Goal: Information Seeking & Learning: Learn about a topic

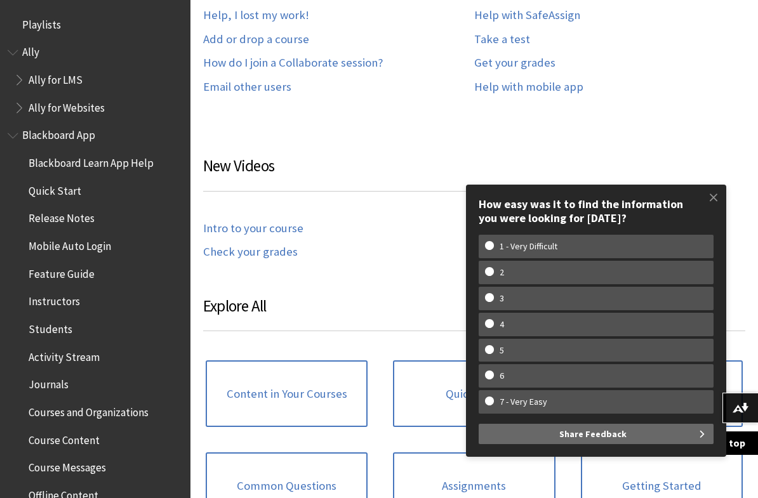
scroll to position [956, 0]
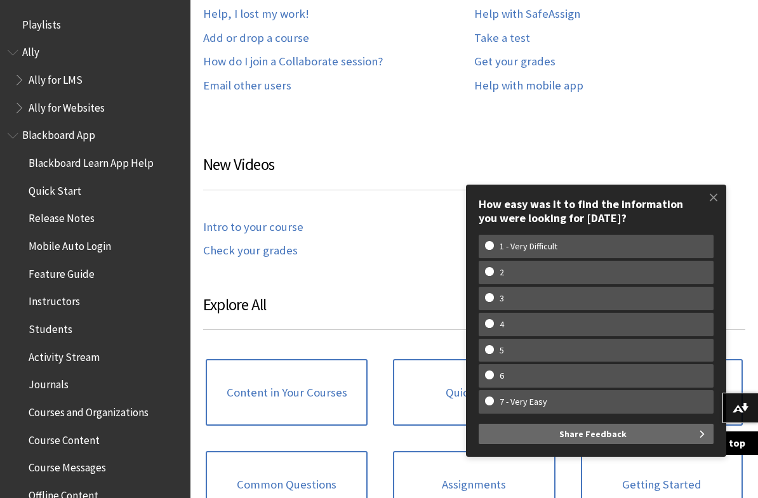
click at [713, 197] on span at bounding box center [713, 197] width 27 height 27
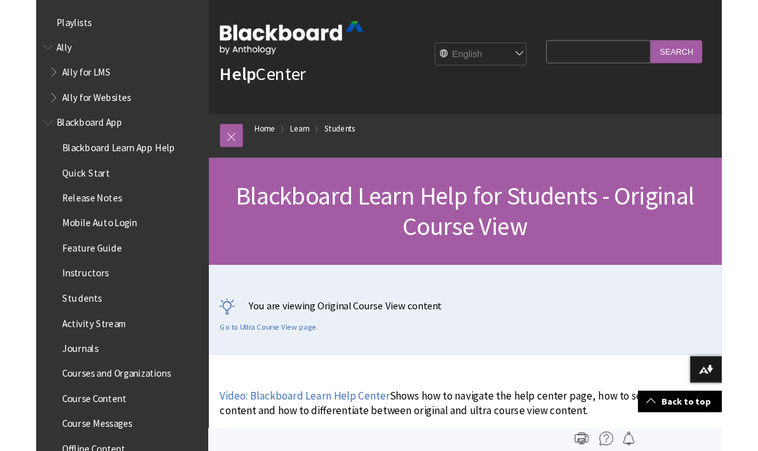
scroll to position [0, 0]
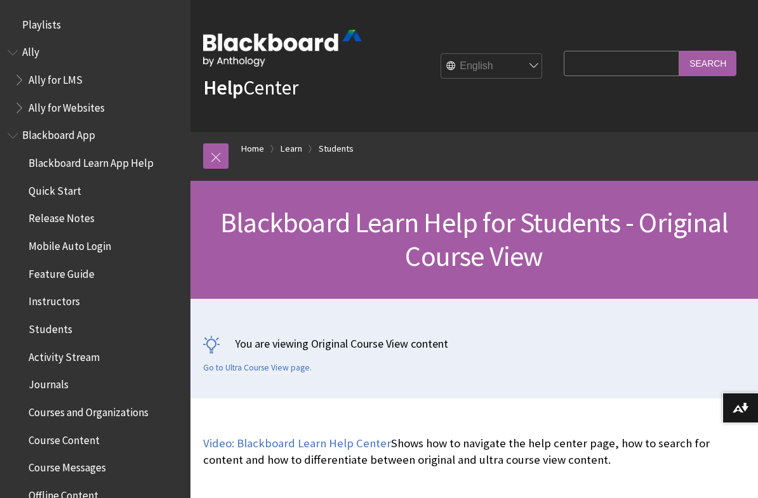
click at [621, 75] on input "Search Query" at bounding box center [622, 63] width 116 height 25
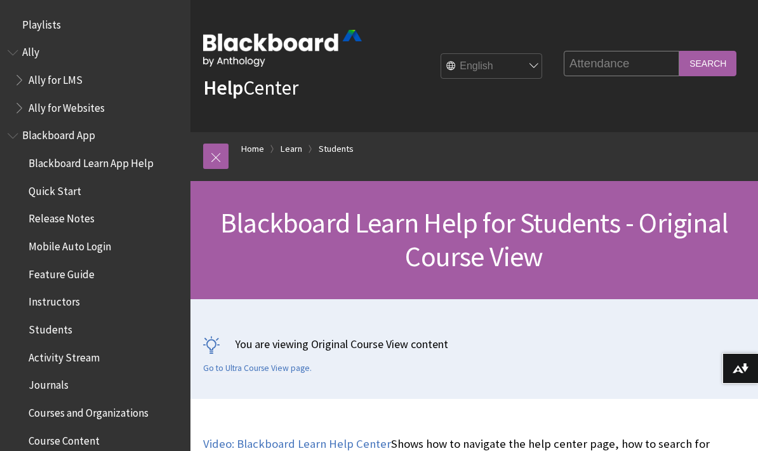
type input "Attendance"
click at [715, 56] on input "Search" at bounding box center [707, 63] width 57 height 25
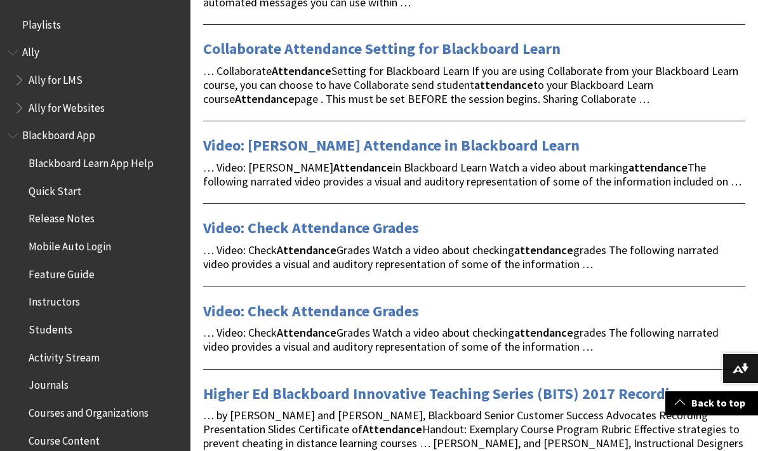
scroll to position [1123, 0]
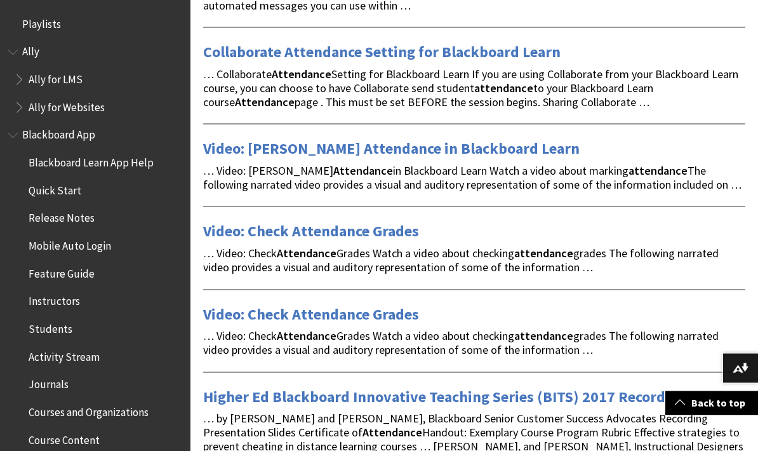
click at [348, 221] on link "Video: Check Attendance Grades" at bounding box center [311, 231] width 216 height 20
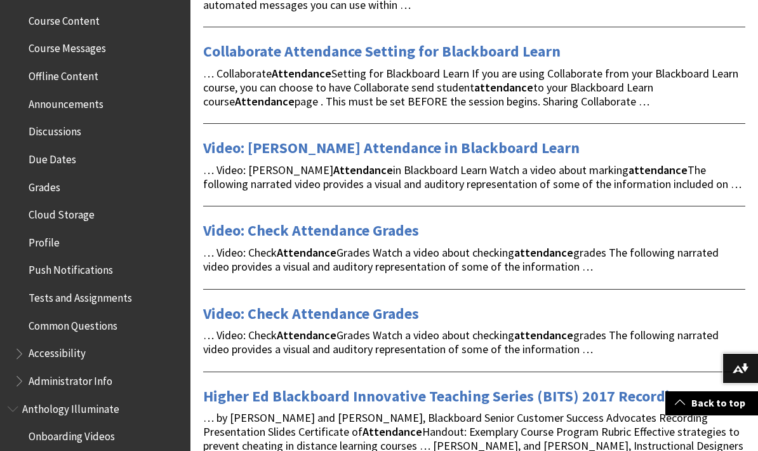
scroll to position [425, 0]
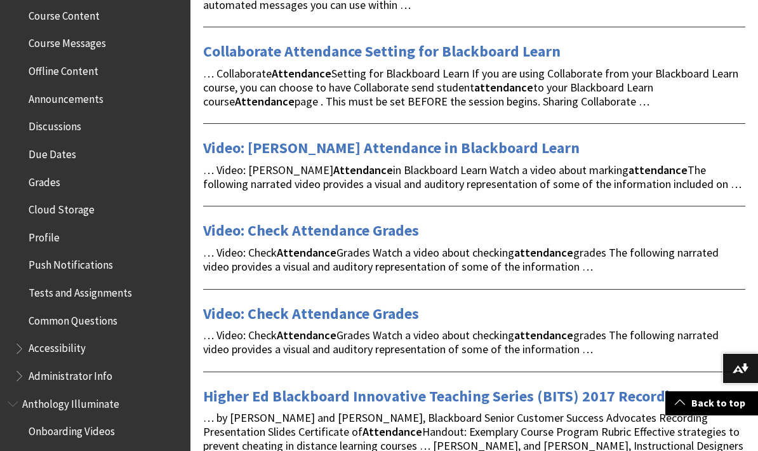
click at [93, 180] on span "Grades" at bounding box center [98, 182] width 169 height 22
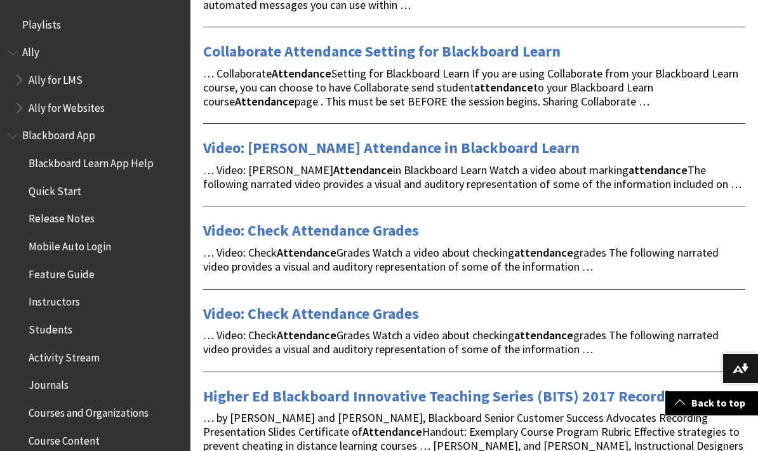
scroll to position [0, 0]
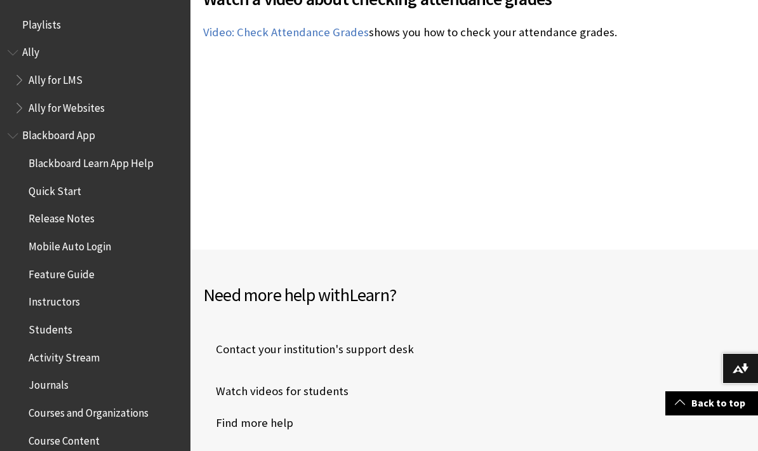
scroll to position [350, 0]
